Goal: Task Accomplishment & Management: Use online tool/utility

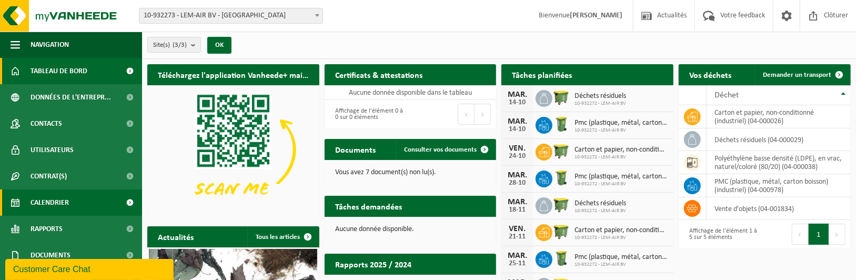
click at [91, 209] on link "Calendrier" at bounding box center [71, 202] width 142 height 26
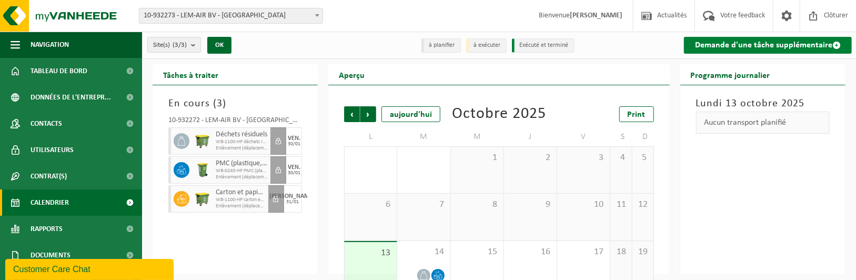
click at [764, 47] on link "Demande d'une tâche supplémentaire" at bounding box center [768, 45] width 168 height 17
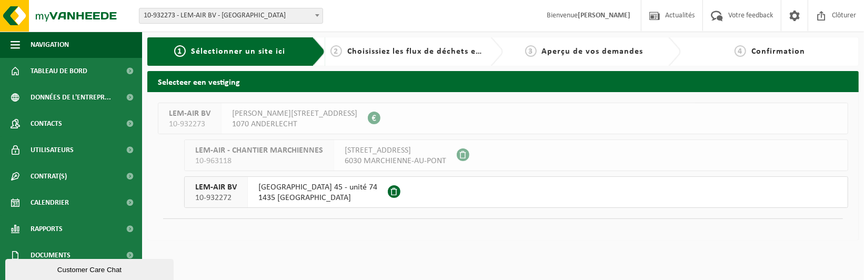
click at [411, 185] on button "LEM-AIR BV 10-932272 RUE DES SABLIÈRES 45 - unité 74 1435 MONT-SAINT-GUIBERT" at bounding box center [516, 192] width 664 height 32
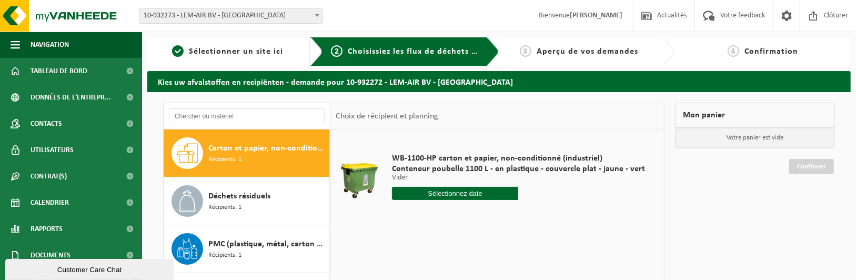
click at [504, 192] on input "text" at bounding box center [455, 193] width 127 height 13
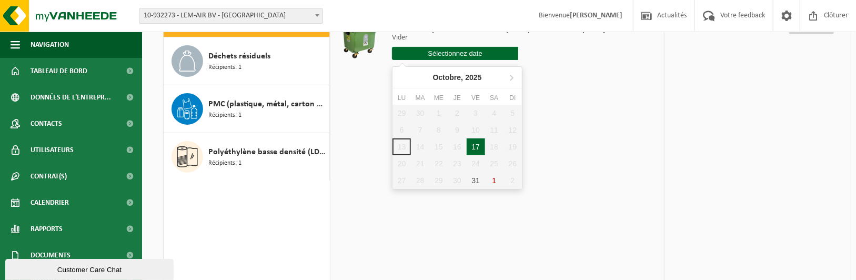
click at [480, 148] on div "17" at bounding box center [476, 146] width 18 height 17
type input "à partir de [DATE]"
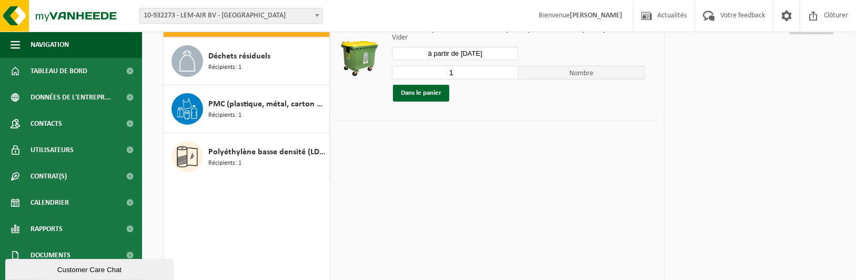
scroll to position [0, 0]
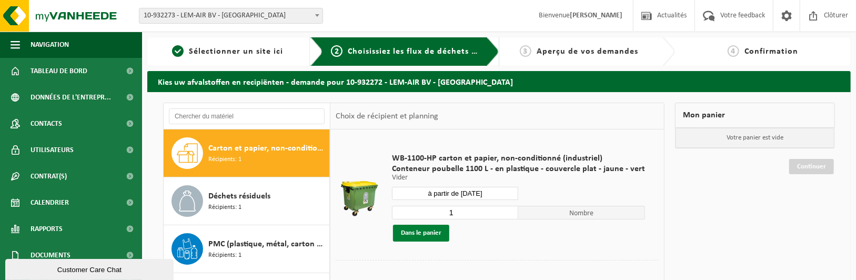
click at [405, 233] on button "Dans le panier" at bounding box center [421, 233] width 56 height 17
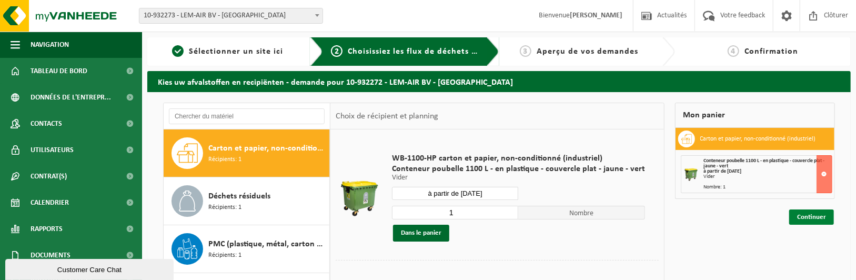
click at [818, 215] on link "Continuer" at bounding box center [811, 216] width 45 height 15
